Goal: Transaction & Acquisition: Obtain resource

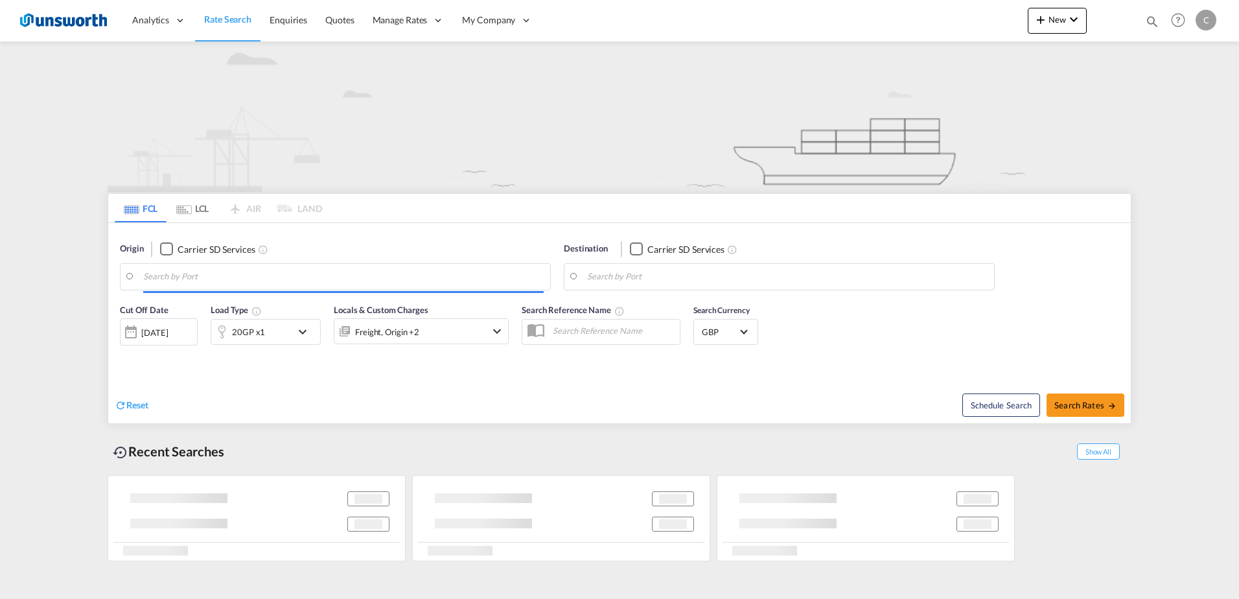
type input "[GEOGRAPHIC_DATA], GBLIV"
type input "San Antonio, CLSAI"
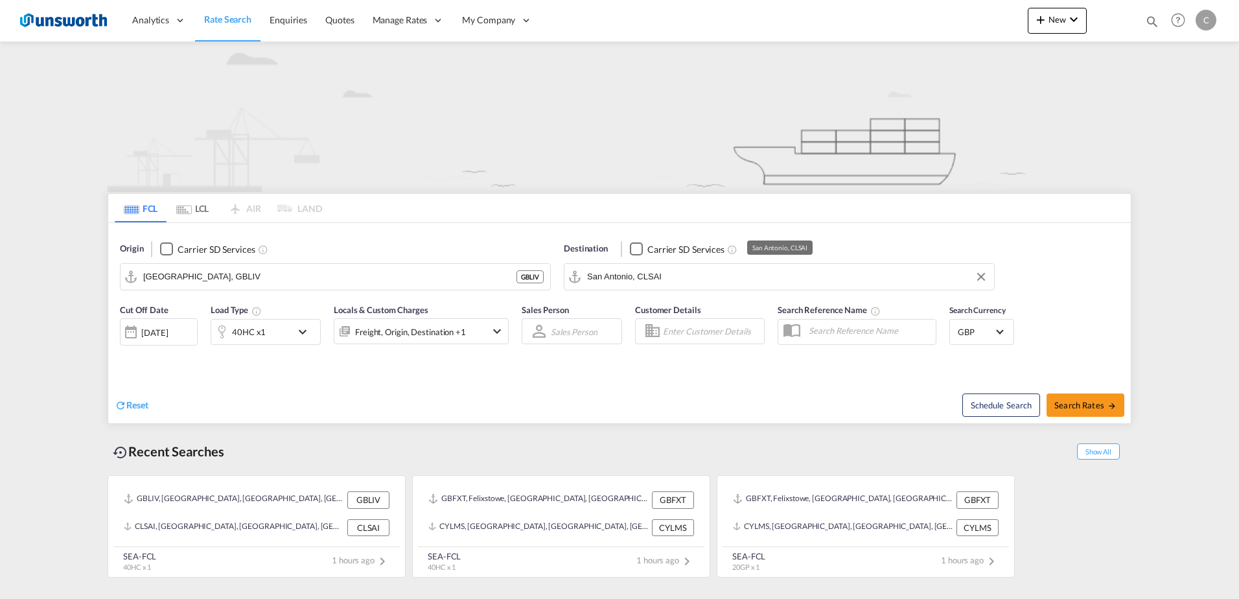
click at [736, 268] on input "San Antonio, CLSAI" at bounding box center [787, 276] width 400 height 19
drag, startPoint x: 166, startPoint y: 249, endPoint x: 209, endPoint y: 295, distance: 62.8
click at [168, 249] on div "Checkbox No Ink" at bounding box center [166, 248] width 13 height 13
click at [235, 273] on input "[GEOGRAPHIC_DATA], GBLIV" at bounding box center [343, 276] width 400 height 19
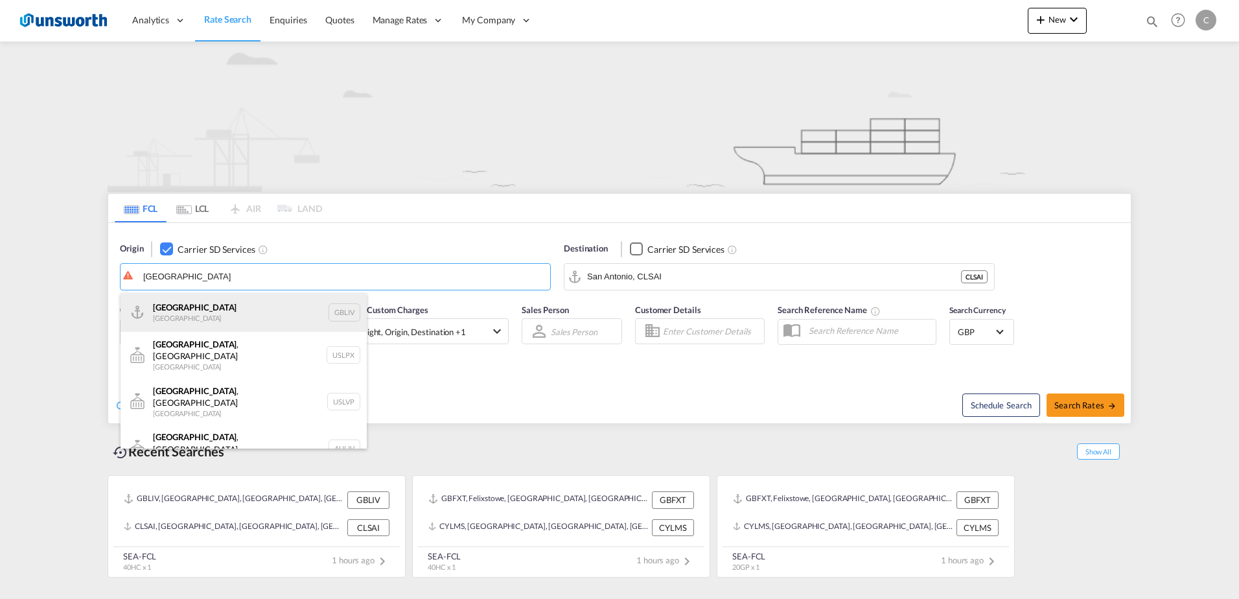
click at [196, 315] on div "[GEOGRAPHIC_DATA] [GEOGRAPHIC_DATA] GBLIV" at bounding box center [243, 312] width 246 height 39
type input "[GEOGRAPHIC_DATA], GBLIV"
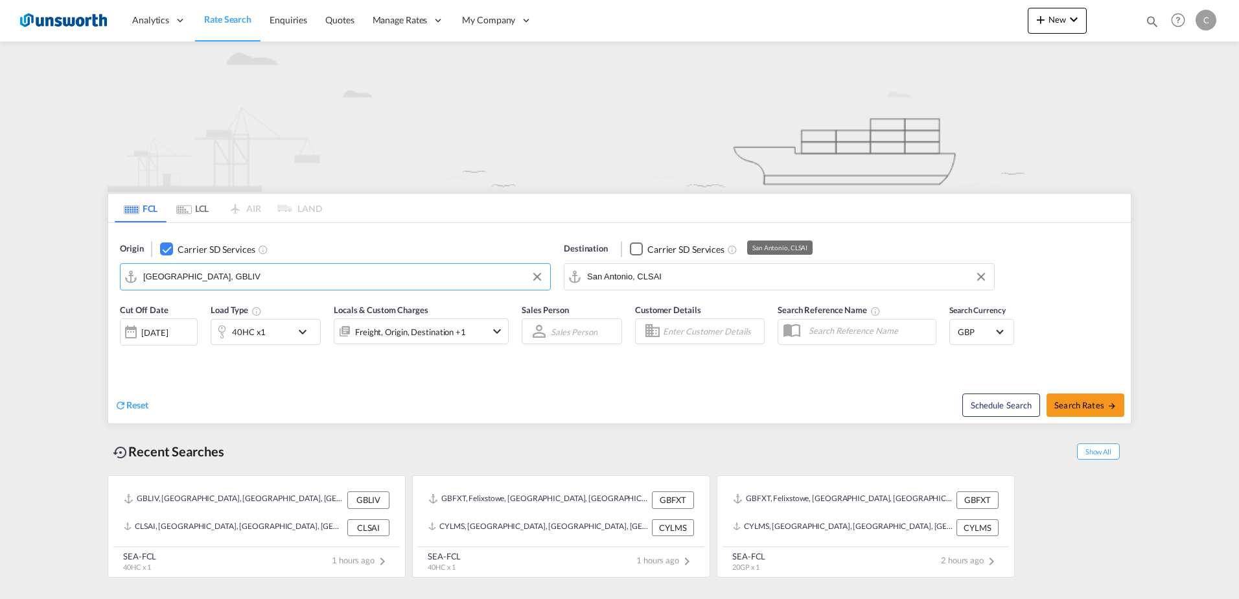
click at [693, 278] on input "San Antonio, CLSAI" at bounding box center [787, 276] width 400 height 19
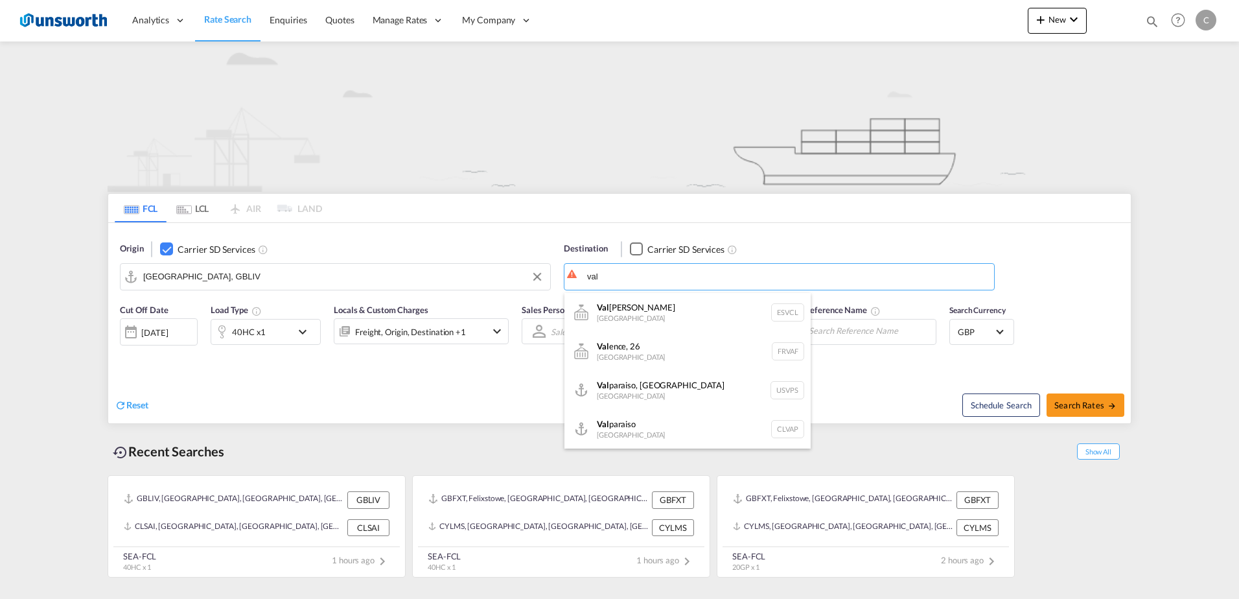
type input "val"
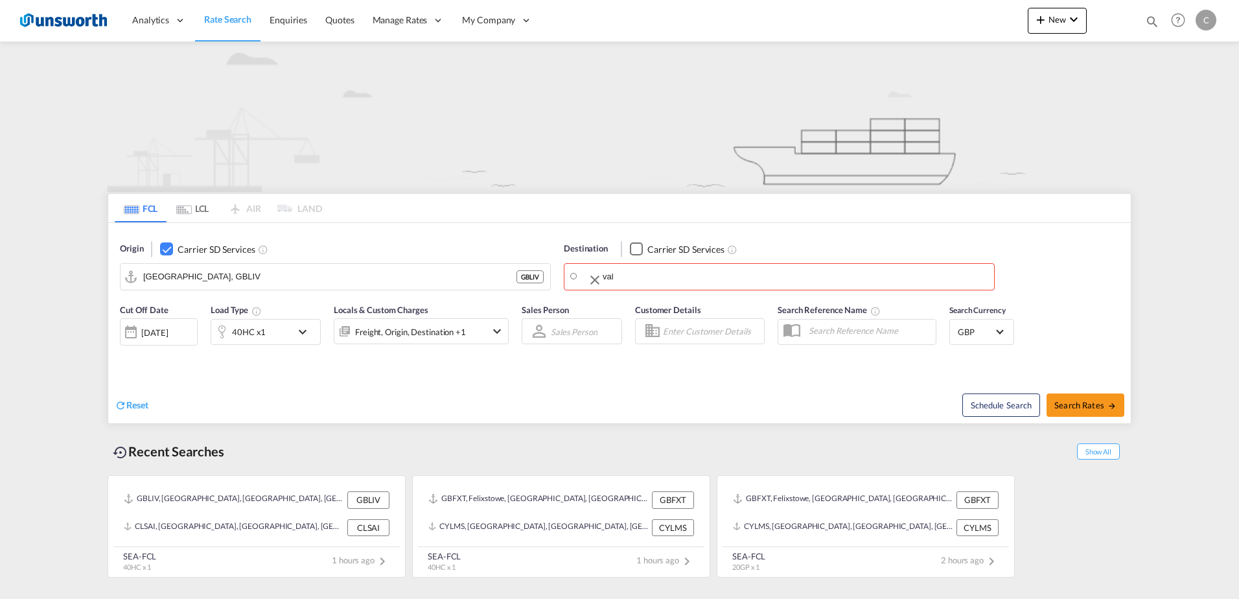
click at [652, 275] on body "Analytics Reports Dashboard Rate Search Enquiries Quotes" at bounding box center [619, 299] width 1239 height 599
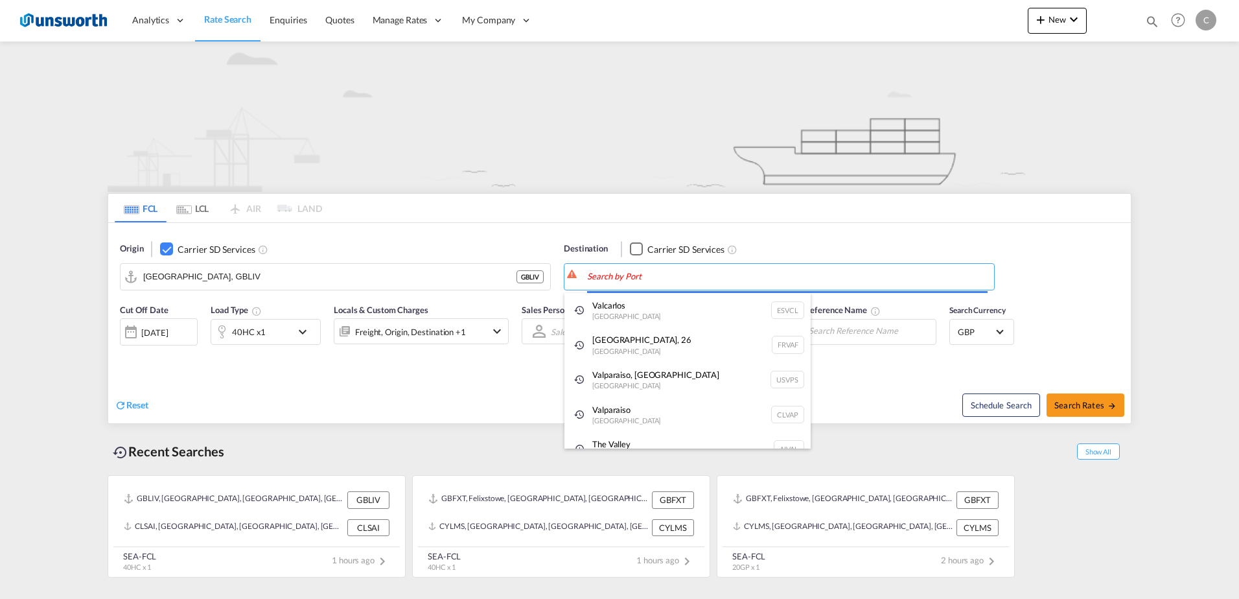
paste input "Valparaiso"
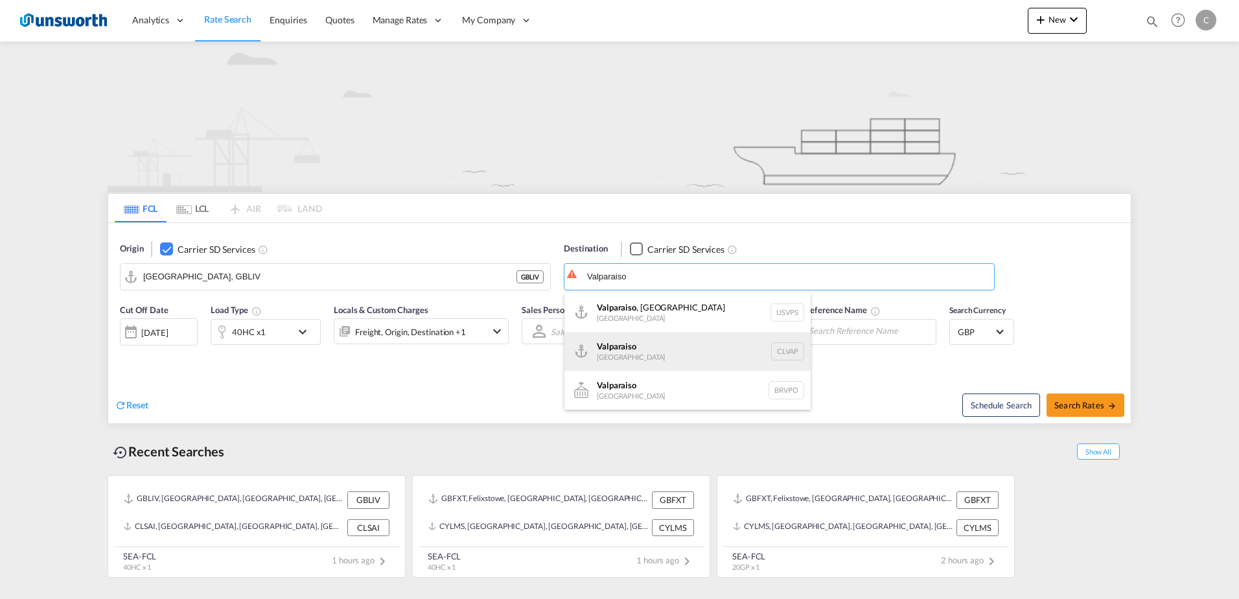
click at [650, 345] on div "Valparaiso [GEOGRAPHIC_DATA] CLVAP" at bounding box center [687, 351] width 246 height 39
type input "Valparaiso, CLVAP"
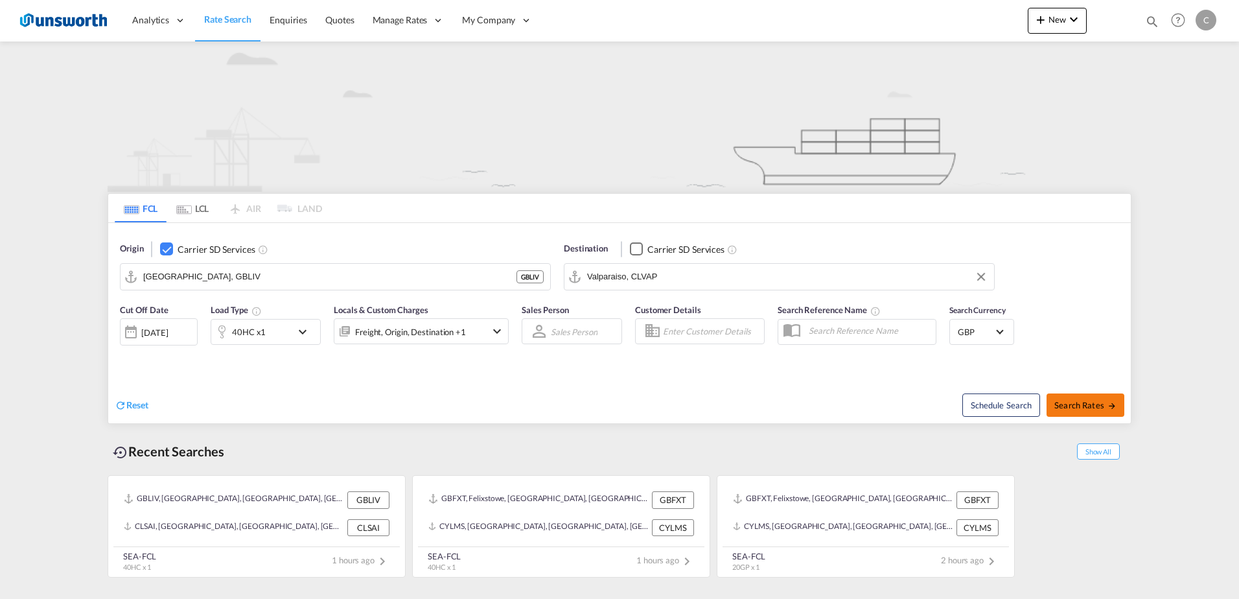
click at [1070, 402] on span "Search Rates" at bounding box center [1085, 405] width 62 height 10
type input "GBLIV to CLVAP / [DATE]"
